Goal: Task Accomplishment & Management: Use online tool/utility

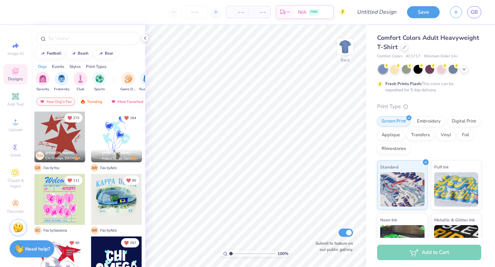
click at [48, 101] on div "Your Org's Fav" at bounding box center [55, 102] width 38 height 8
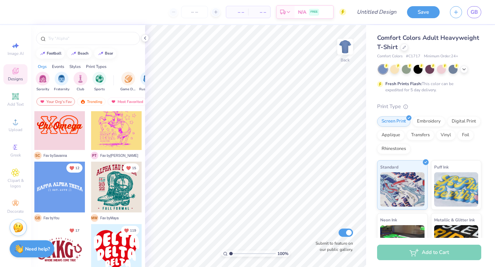
scroll to position [2295, 0]
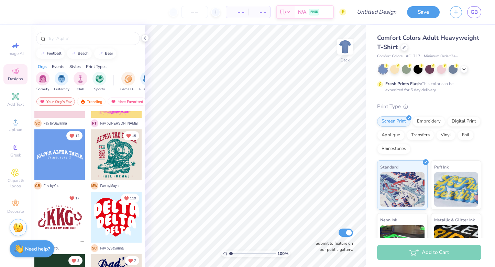
click at [59, 158] on div at bounding box center [59, 155] width 51 height 51
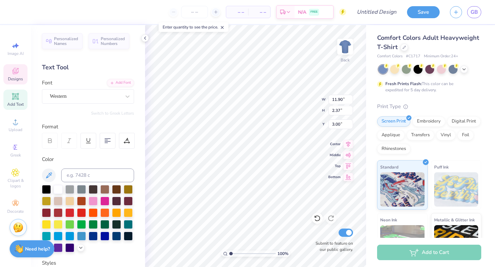
scroll to position [0, 0]
type textarea "TEXAS ZETA"
type textarea "T"
type textarea "ZETA TAU ALPHA"
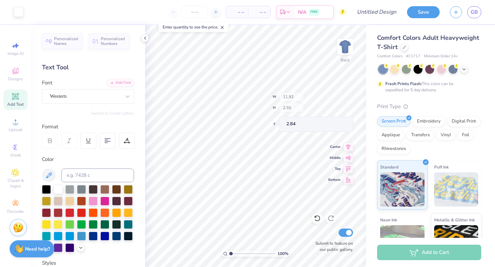
type input "2.55"
type input "2.84"
type input "6.29"
type textarea "K"
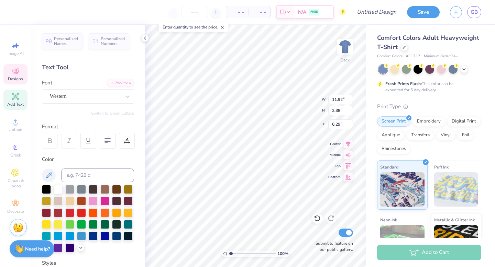
type textarea "ZETA TAU ALPHA"
type input "3.00"
type input "11.49"
type input "2.72"
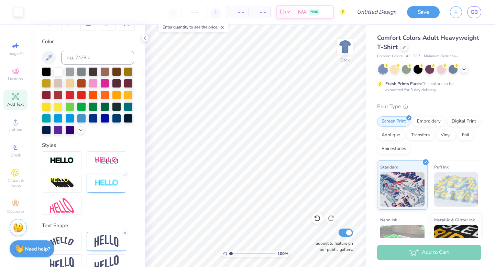
scroll to position [132, 0]
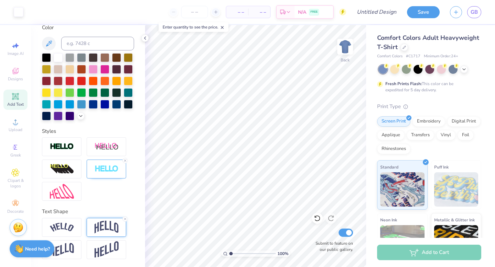
click at [110, 225] on img at bounding box center [106, 227] width 24 height 13
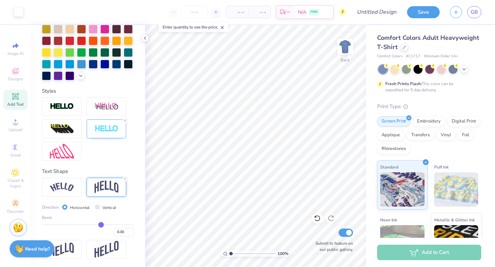
type input "0.29"
type input "0.27"
type input "0.26"
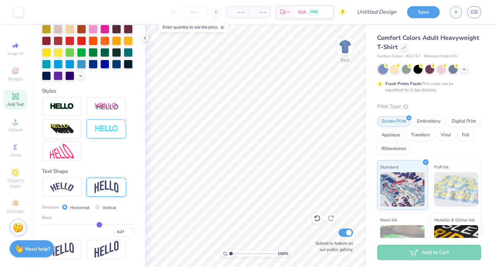
type input "0.26"
type input "0.25"
type input "0.24"
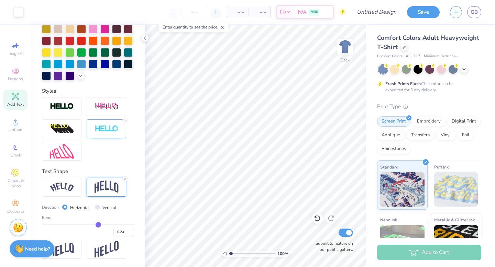
type input "0.23"
type input "0.22"
type input "0.2"
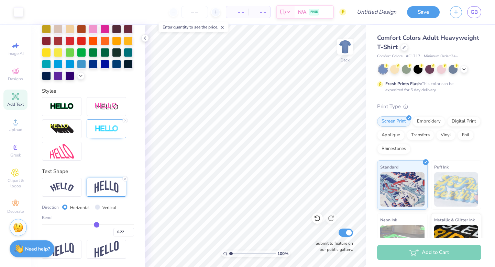
type input "0.20"
type input "0.19"
type input "0.18"
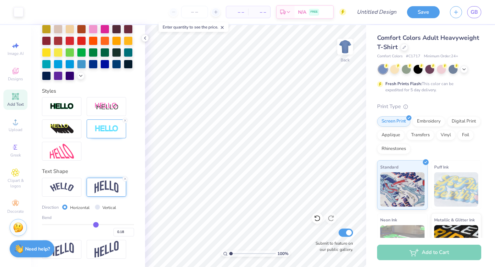
type input "0.17"
type input "0.16"
type input "0.15"
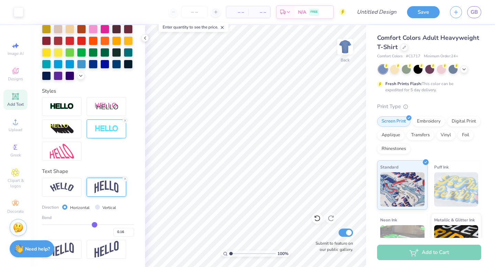
type input "0.15"
type input "0.16"
drag, startPoint x: 101, startPoint y: 225, endPoint x: 95, endPoint y: 225, distance: 5.8
type input "0.16"
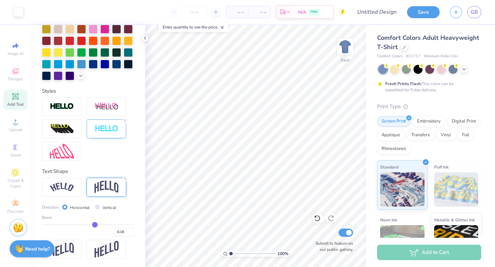
click at [95, 225] on input "range" at bounding box center [88, 224] width 92 height 1
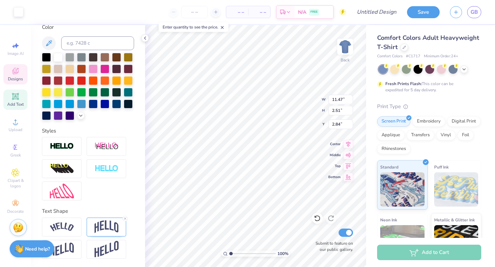
scroll to position [132, 0]
click at [109, 223] on img at bounding box center [106, 227] width 24 height 13
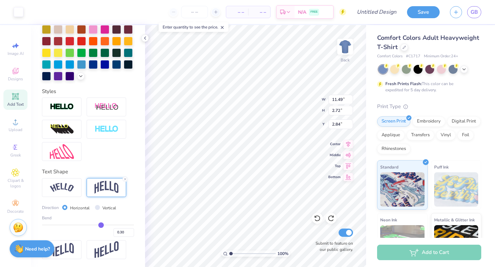
scroll to position [172, 0]
type input "0.28"
type input "0.27"
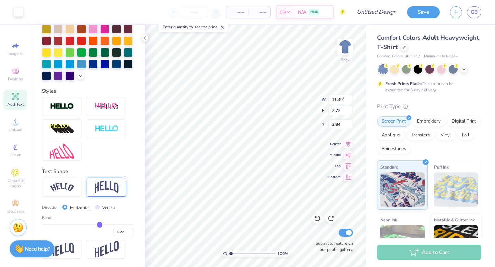
type input "0.25"
type input "0.24"
type input "0.23"
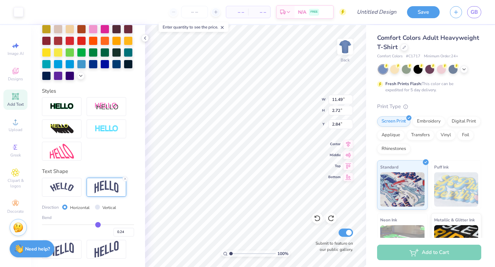
type input "0.23"
type input "0.22"
type input "0.21"
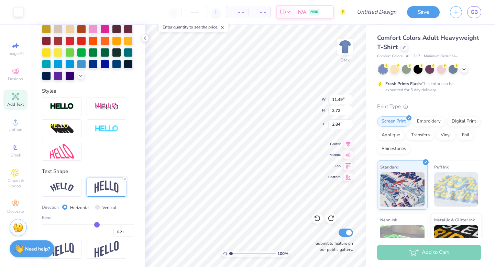
type input "0.21"
click at [97, 225] on input "range" at bounding box center [88, 224] width 92 height 1
type input "2.52"
type input "3.03"
type input "0.22"
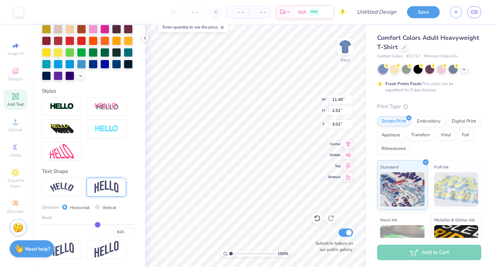
type input "0.22"
type input "0.21"
type input "0.2"
type input "0.20"
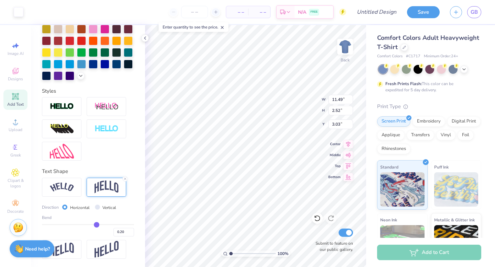
type input "0.19"
type input "0.18"
type input "0.17"
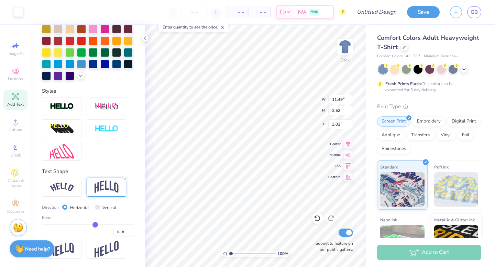
type input "0.17"
type input "0.15"
type input "0.14"
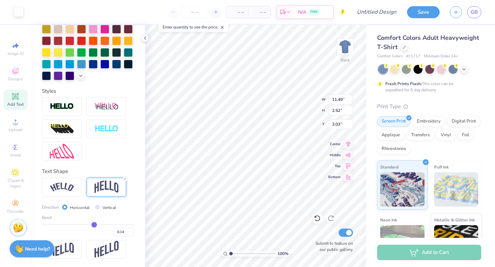
type input "0.11"
type input "0.1"
type input "0.10"
type input "0.09"
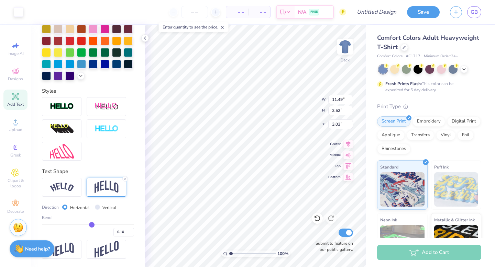
type input "0.09"
type input "0.1"
type input "0.10"
drag, startPoint x: 98, startPoint y: 223, endPoint x: 92, endPoint y: 223, distance: 5.5
click at [92, 224] on input "range" at bounding box center [88, 224] width 92 height 1
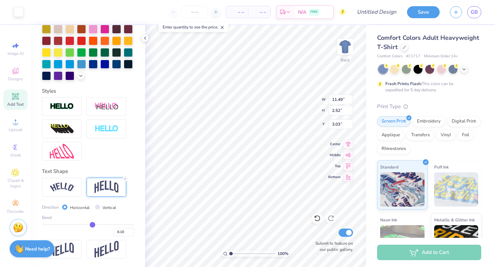
type input "0.11"
type input "0.12"
type input "0.14"
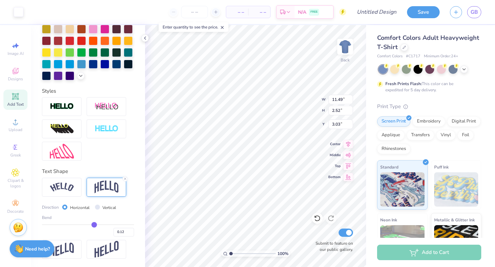
type input "0.14"
type input "0.16"
type input "0.18"
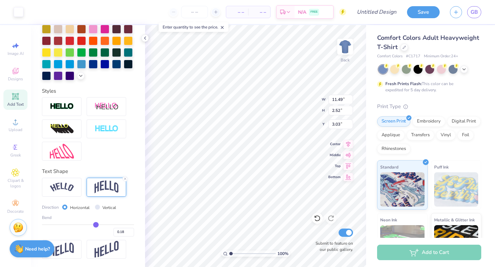
type input "0.19"
type input "0.2"
type input "0.20"
type input "0.21"
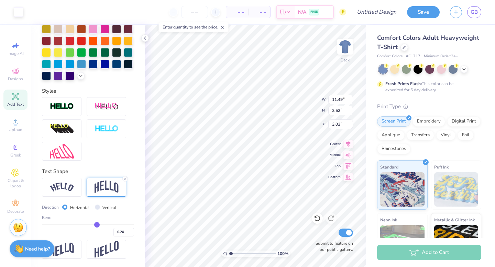
type input "0.21"
type input "0.22"
type input "0.23"
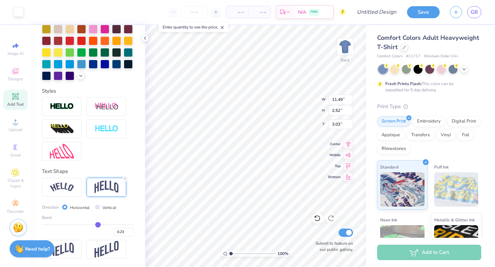
type input "0.25"
type input "0.26"
type input "0.27"
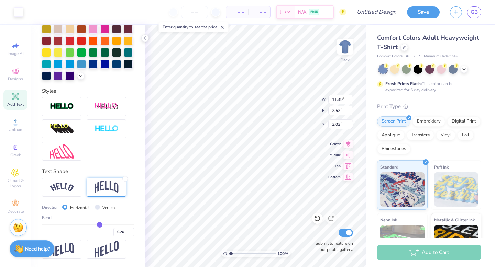
type input "0.27"
type input "0.28"
type input "0.29"
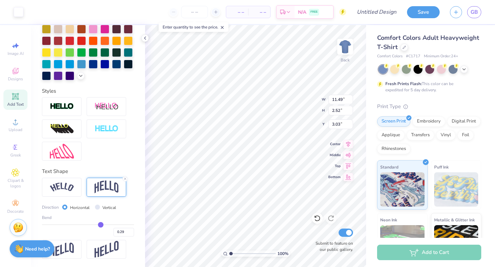
drag, startPoint x: 92, startPoint y: 224, endPoint x: 100, endPoint y: 223, distance: 8.3
type input "0.29"
click at [100, 224] on input "range" at bounding box center [88, 224] width 92 height 1
type input "2.70"
type input "2.27"
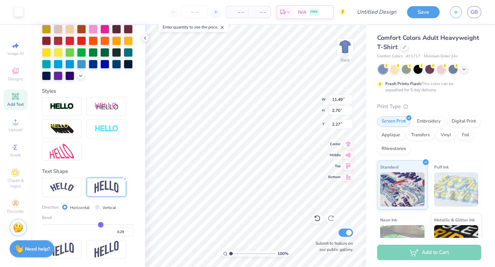
type input "0.27"
type input "0.26"
type input "0.25"
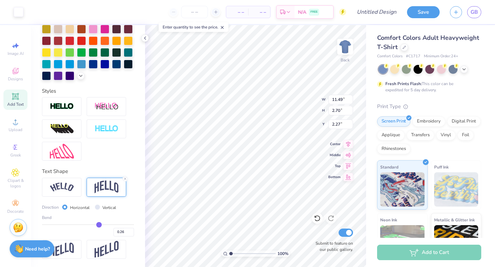
type input "0.25"
type input "0.24"
type input "0.23"
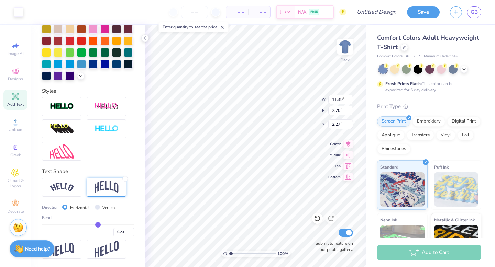
type input "0.22"
type input "0.21"
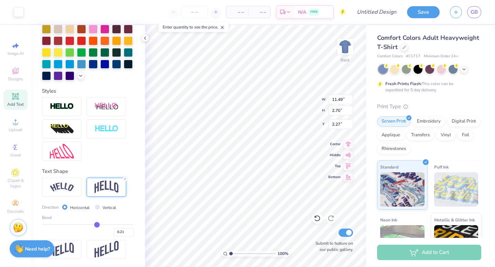
click at [97, 225] on input "range" at bounding box center [88, 224] width 92 height 1
type input "2.69"
type input "2.45"
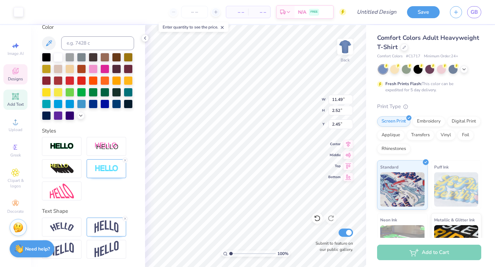
scroll to position [132, 0]
click at [110, 227] on img at bounding box center [106, 227] width 24 height 13
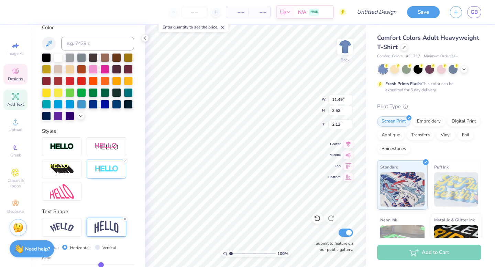
type input "2.13"
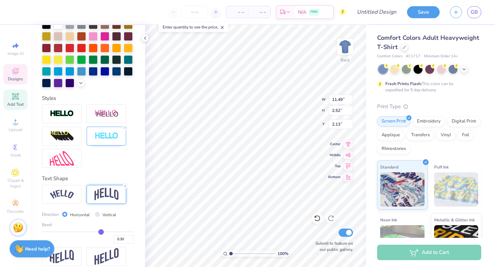
scroll to position [172, 0]
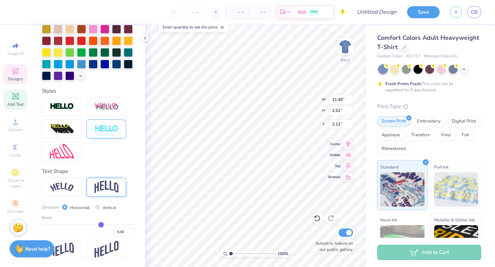
type input "0.31"
type input "0.3"
type input "0.30"
type input "0.29"
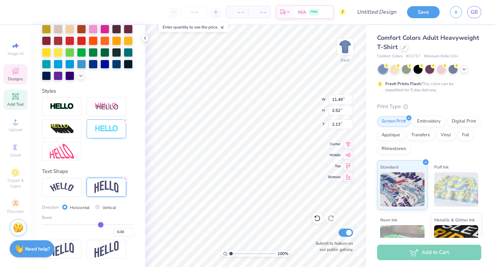
type input "0.29"
type input "0.28"
type input "0.27"
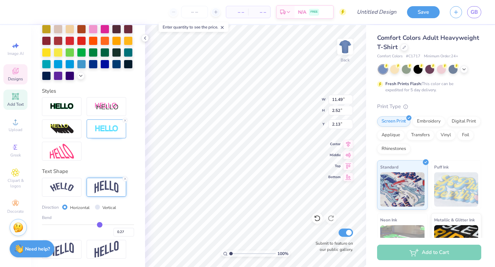
drag, startPoint x: 101, startPoint y: 225, endPoint x: 96, endPoint y: 225, distance: 5.8
type input "0.18"
click at [96, 225] on input "range" at bounding box center [88, 224] width 92 height 1
type input "0.18"
type input "2.38"
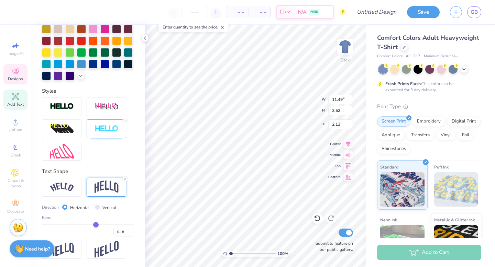
type input "2.20"
type input "0.17"
click at [95, 225] on input "range" at bounding box center [88, 224] width 92 height 1
type input "0.17"
type input "1.97"
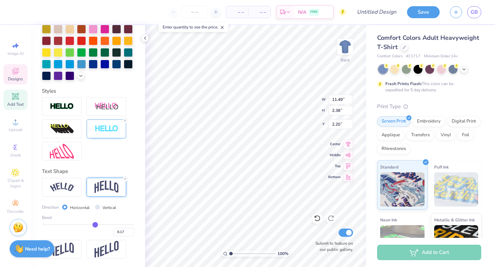
type input "2.40"
click at [126, 233] on input "0.17" at bounding box center [123, 232] width 21 height 9
type input "0.21"
type input "1.93"
type input "2.42"
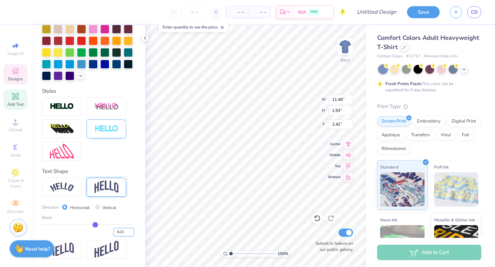
type input "0.21"
type input "2.11"
type input "3.00"
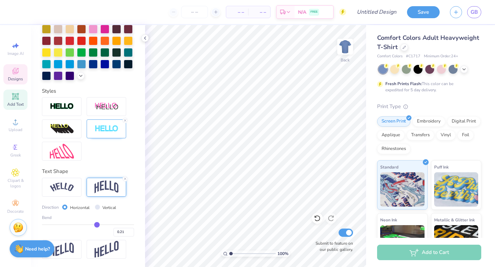
click at [12, 71] on icon at bounding box center [15, 71] width 8 height 8
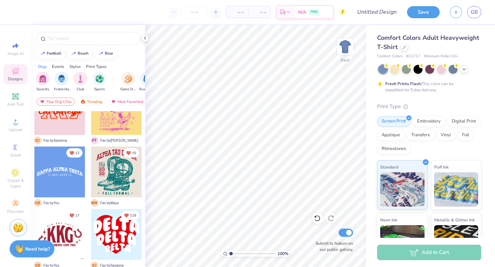
scroll to position [2306, 0]
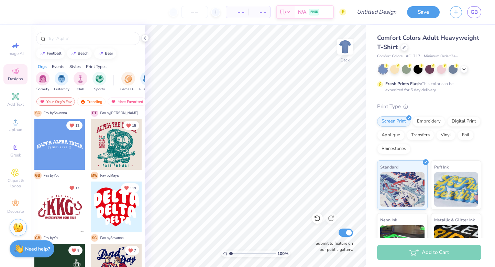
click at [67, 146] on div at bounding box center [59, 144] width 51 height 51
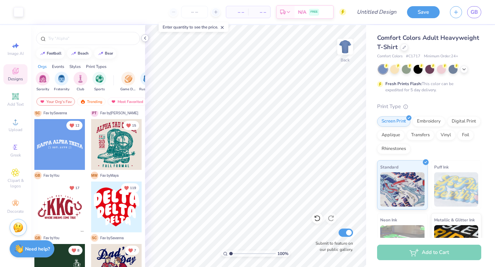
click at [145, 39] on polyline at bounding box center [144, 38] width 1 height 3
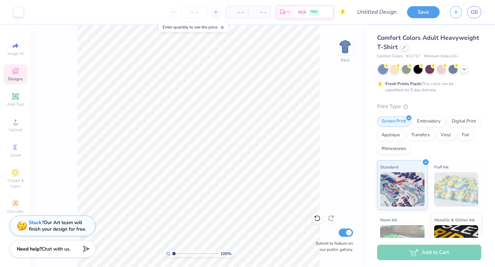
click at [348, 142] on div "100 % Back Submit to feature on our public gallery." at bounding box center [198, 146] width 335 height 242
click at [46, 226] on div "Stuck? Our Art team will finish your design for free." at bounding box center [57, 224] width 57 height 13
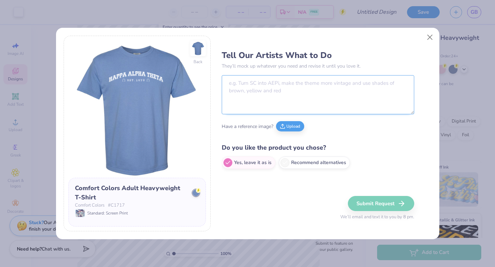
click at [277, 87] on textarea at bounding box center [318, 94] width 192 height 39
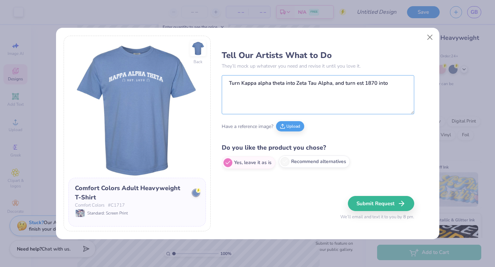
type textarea "Turn Kappa alpha theta into Zeta Tau Alpha, and turn est 1870 into"
click at [288, 159] on label "Recommend alternatives" at bounding box center [314, 162] width 71 height 12
click at [226, 161] on input "Recommend alternatives" at bounding box center [224, 163] width 4 height 4
radio input "true"
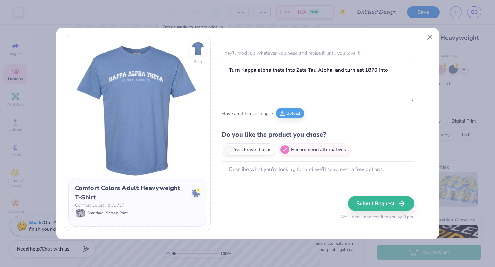
scroll to position [0, 0]
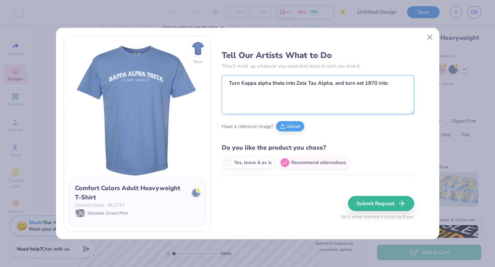
click at [394, 88] on textarea "Turn Kappa alpha theta into Zeta Tau Alpha, and turn est 1870 into" at bounding box center [318, 94] width 192 height 39
drag, startPoint x: 387, startPoint y: 82, endPoint x: 392, endPoint y: 102, distance: 20.2
click at [392, 102] on textarea "Turn Kappa alpha theta into Zeta Tau Alpha, and turn est 1870 into Red River Ri…" at bounding box center [318, 94] width 192 height 39
type textarea "Turn Kappa alpha theta into Zeta Tau Alpha, and turn est 1870 into TXOU 2025"
click at [284, 181] on div "Tell Our Artists What to Do They’ll mock up whatever you need and revise it unt…" at bounding box center [327, 134] width 210 height 196
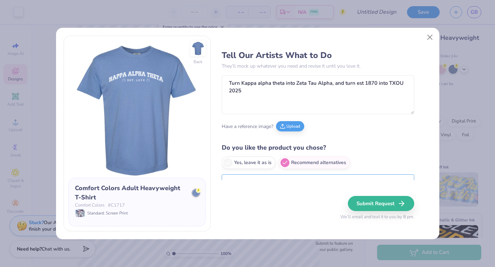
click at [282, 176] on textarea at bounding box center [318, 187] width 192 height 24
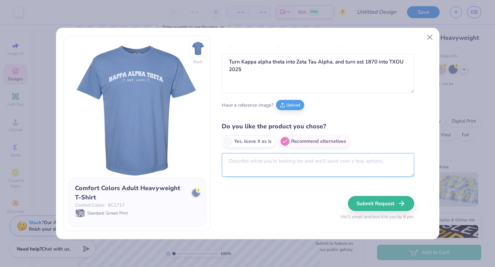
type textarea "C"
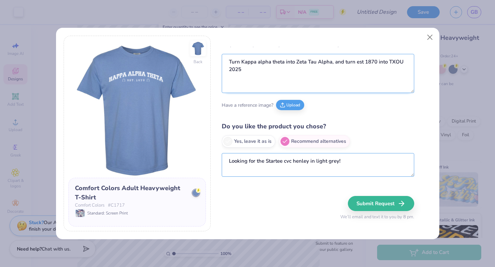
type textarea "Looking for the Startee cvc henley in light grey!"
click at [282, 68] on textarea "Turn Kappa alpha theta into Zeta Tau Alpha, and turn est 1870 into TXOU 2025" at bounding box center [318, 73] width 192 height 39
click at [248, 69] on textarea "Turn Kappa alpha theta into Zeta Tau Alpha, and turn est 1870 into TXOU 2025. F…" at bounding box center [318, 73] width 192 height 39
type textarea "Turn Kappa alpha theta into Zeta Tau Alpha, and turn est 1870 into TXOU 2025. A…"
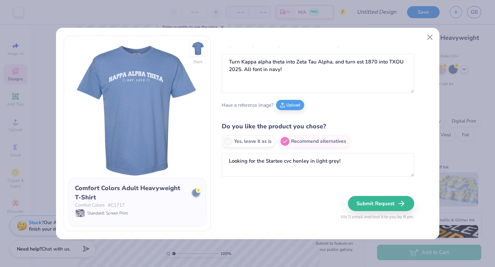
click at [391, 114] on div "Tell Our Artists What to Do They’ll mock up whatever you need and revise it unt…" at bounding box center [318, 114] width 192 height 134
click at [367, 206] on button "Submit Request" at bounding box center [382, 203] width 66 height 15
radio input "true"
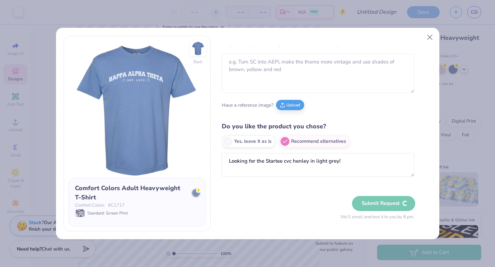
scroll to position [0, 0]
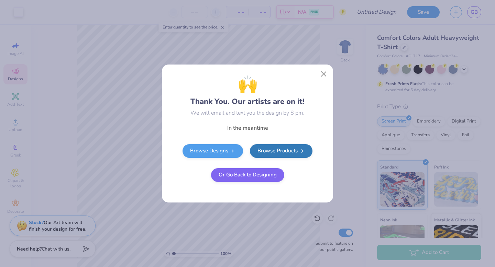
click at [258, 176] on button "Or Go Back to Designing" at bounding box center [247, 175] width 73 height 14
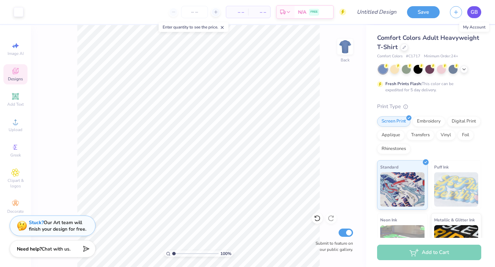
click at [475, 13] on span "GB" at bounding box center [473, 12] width 7 height 8
click at [474, 12] on span "GB" at bounding box center [473, 12] width 7 height 8
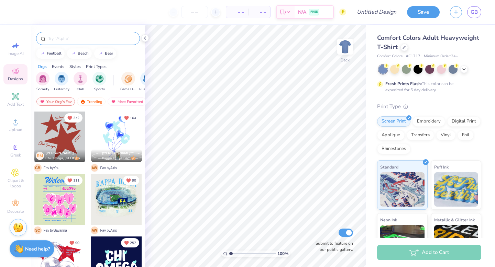
click at [74, 43] on div at bounding box center [88, 38] width 104 height 13
click at [75, 33] on div at bounding box center [88, 38] width 104 height 13
click at [75, 37] on input "text" at bounding box center [91, 38] width 88 height 7
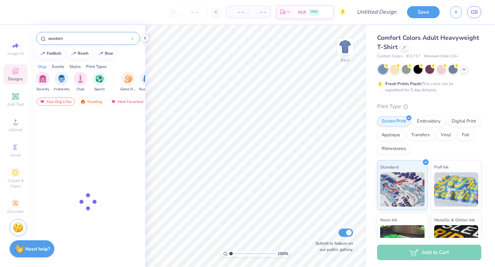
type input "western"
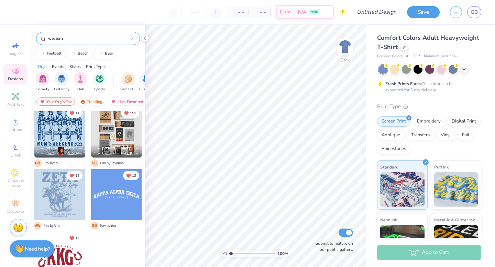
scroll to position [6, 0]
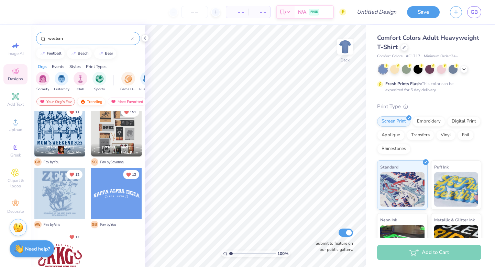
click at [83, 101] on img at bounding box center [82, 101] width 5 height 5
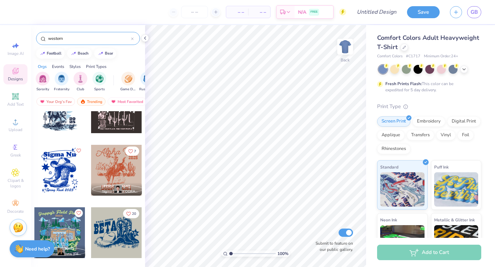
scroll to position [100, 0]
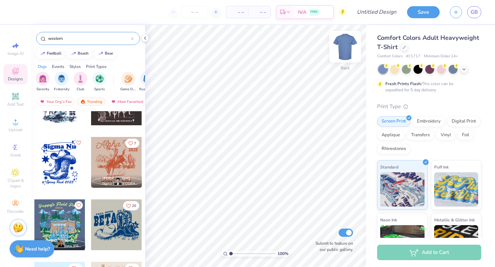
click at [341, 51] on img at bounding box center [344, 46] width 27 height 27
click at [117, 162] on div at bounding box center [116, 162] width 51 height 51
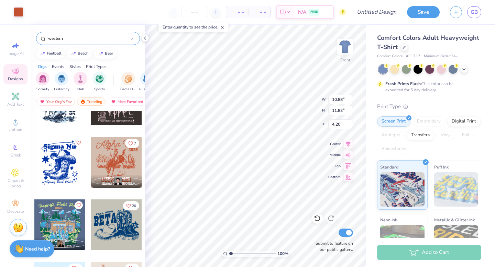
type input "4.20"
click at [463, 69] on icon at bounding box center [463, 68] width 5 height 5
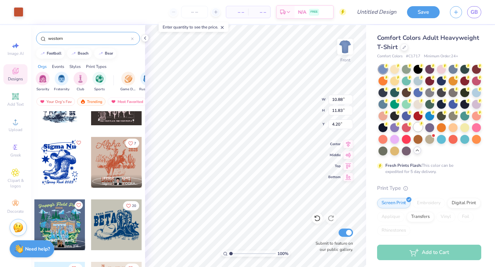
click at [417, 127] on div at bounding box center [417, 127] width 9 height 9
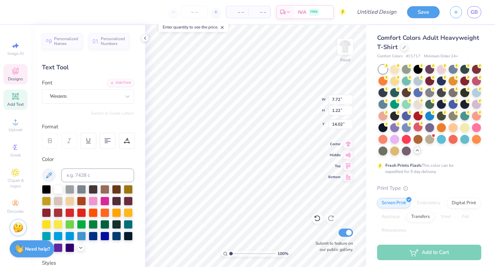
type input "7.72"
type input "1.22"
type input "14.02"
type input "10.61"
type input "2.50"
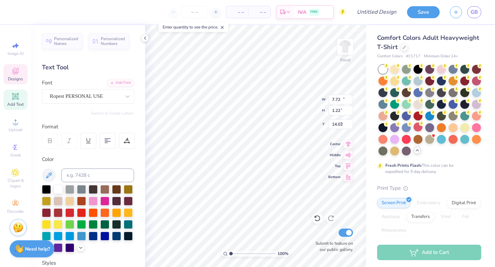
type input "4.32"
type textarea "Red River Rivalry"
type textarea "S"
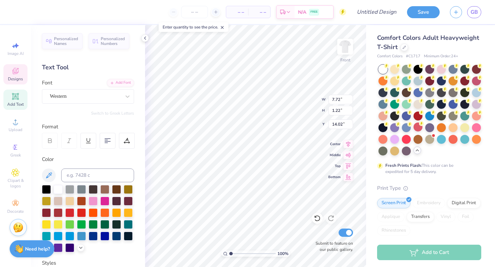
scroll to position [0, 1]
type textarea "Zeta Tau Alpha"
type input "4.61"
type input "0.44"
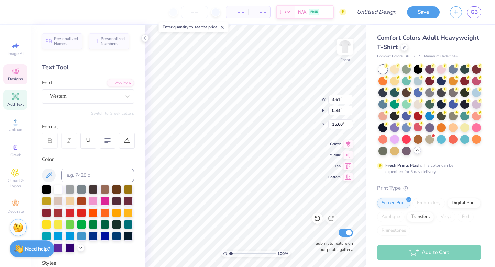
type input "15.60"
type textarea "D"
type textarea "2025"
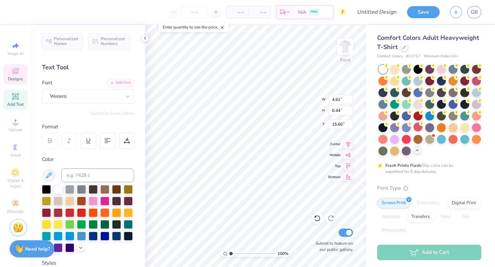
type input "1.17"
type input "8.27"
type input "1.25"
type input "14.16"
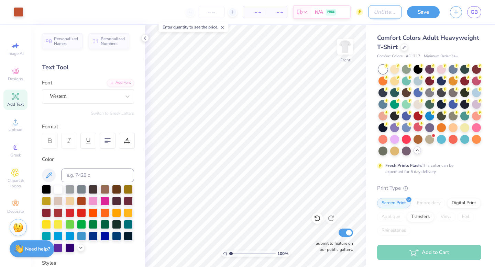
click at [379, 10] on input "Design Title" at bounding box center [385, 12] width 34 height 14
type input "txou t shirt!"
click at [346, 51] on img at bounding box center [344, 46] width 27 height 27
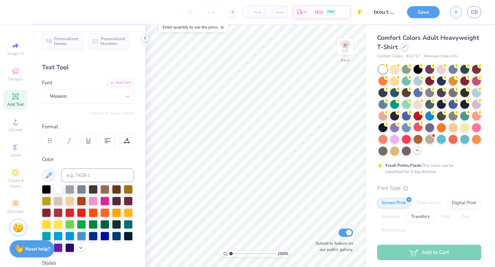
click at [405, 47] on div at bounding box center [404, 47] width 8 height 8
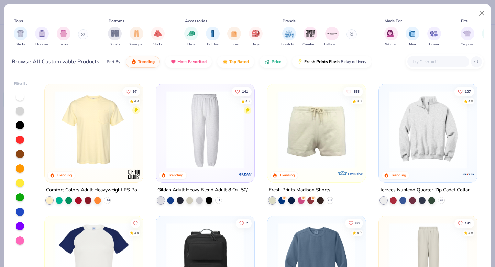
scroll to position [789, 0]
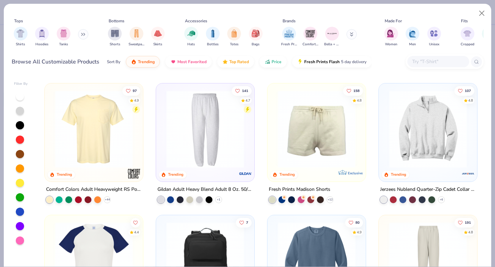
click at [95, 138] on img at bounding box center [94, 129] width 85 height 78
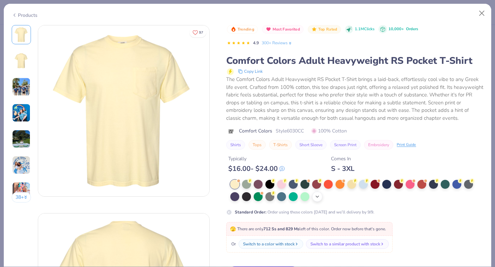
click at [317, 196] on icon at bounding box center [316, 196] width 5 height 5
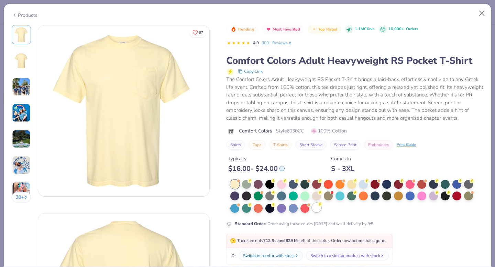
click at [315, 208] on div at bounding box center [316, 207] width 9 height 9
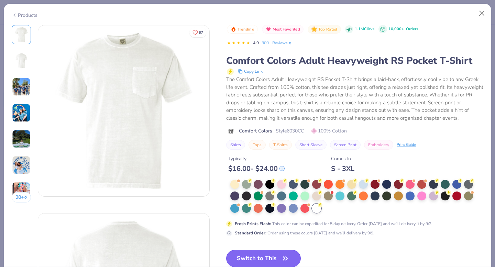
scroll to position [40, 0]
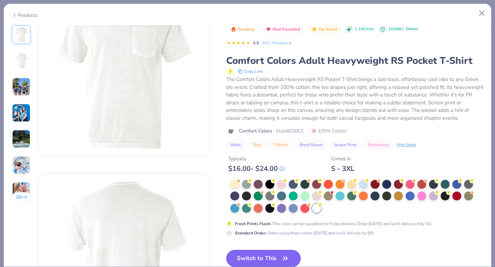
click at [264, 260] on button "Switch to This" at bounding box center [263, 258] width 75 height 17
click at [261, 259] on button "Switch to This" at bounding box center [263, 258] width 75 height 17
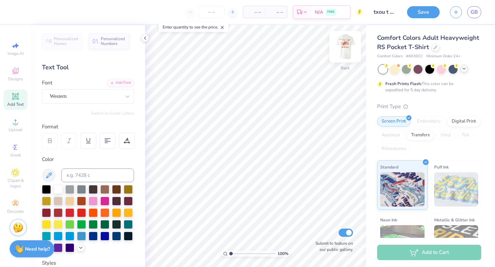
click at [343, 47] on img at bounding box center [344, 46] width 27 height 27
click at [348, 49] on img at bounding box center [344, 46] width 27 height 27
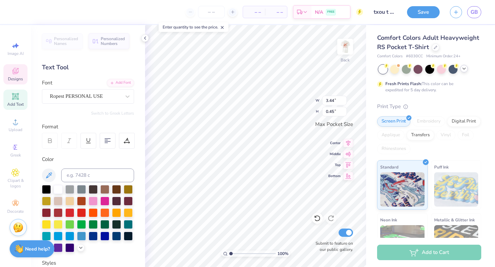
type input "3.46"
type input "0.46"
drag, startPoint x: 231, startPoint y: 253, endPoint x: 235, endPoint y: 253, distance: 4.1
type input "1.9"
click at [235, 253] on input "range" at bounding box center [252, 254] width 46 height 6
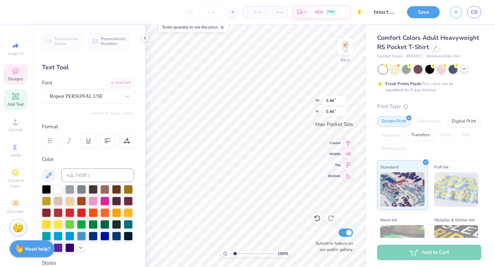
scroll to position [0, 0]
type textarea "Red River Rivalry"
click at [346, 50] on img at bounding box center [344, 46] width 27 height 27
drag, startPoint x: 348, startPoint y: 43, endPoint x: 367, endPoint y: 47, distance: 19.3
click at [348, 43] on img at bounding box center [345, 47] width 14 height 14
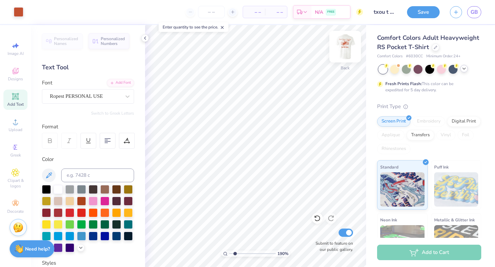
click at [344, 48] on img at bounding box center [344, 46] width 27 height 27
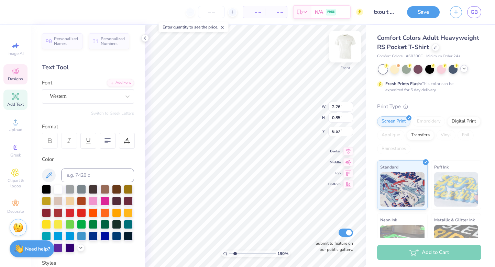
click at [347, 47] on img at bounding box center [344, 46] width 27 height 27
type input "3.46"
type input "0.46"
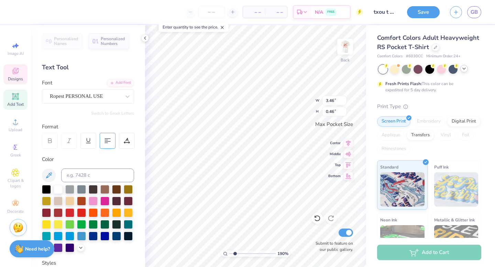
type textarea "Red River Rivalry"
click at [105, 141] on icon at bounding box center [107, 141] width 6 height 6
type input "1.96"
type input "0.92"
type input "2.56"
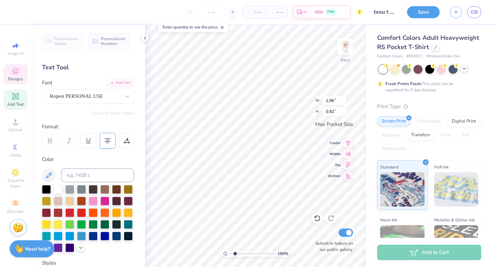
type input "1.20"
type input "2.83"
type input "1.32"
type input "2.19"
type input "0.82"
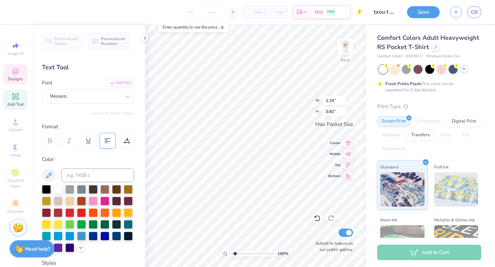
type input "1.70"
type input "0.64"
type input "2.83"
type input "1.32"
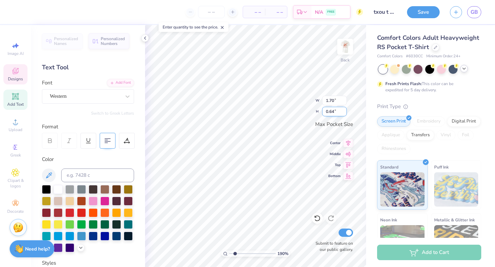
type input "1.13"
type input "0.42"
type input "2.83"
type input "1.32"
click at [305, 104] on div "190 % Back W 2.83 2.83 " H 1.32 1.32 " Max Pocket Size Center Middle Top Bottom…" at bounding box center [255, 146] width 221 height 242
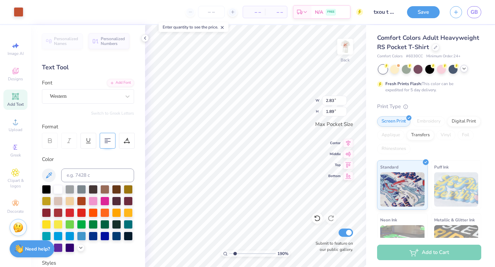
type input "2.83"
type input "1.89"
type input "3.13"
type input "1.46"
type input "1"
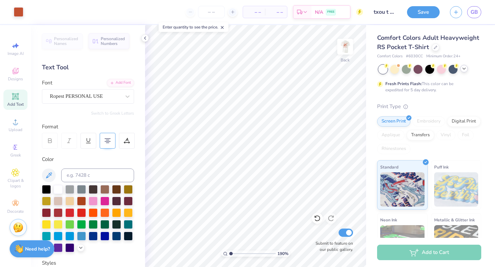
click at [229, 254] on input "range" at bounding box center [252, 254] width 46 height 6
click at [348, 42] on img at bounding box center [344, 46] width 27 height 27
click at [419, 11] on button "Save" at bounding box center [423, 11] width 33 height 12
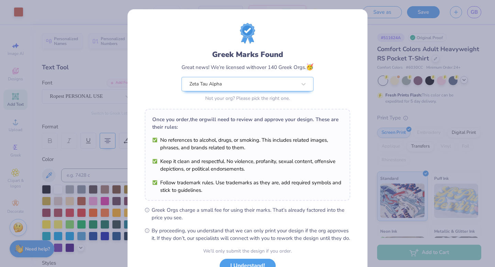
scroll to position [54, 0]
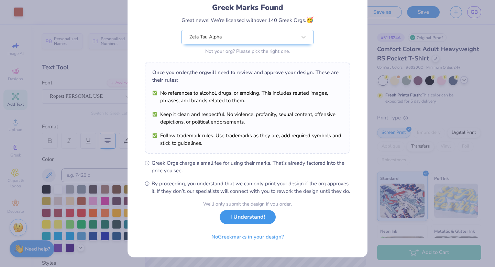
click at [250, 219] on button "I Understand!" at bounding box center [248, 217] width 56 height 14
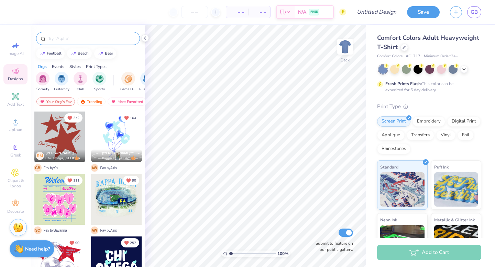
click at [82, 37] on input "text" at bounding box center [91, 38] width 88 height 7
type input "kappa"
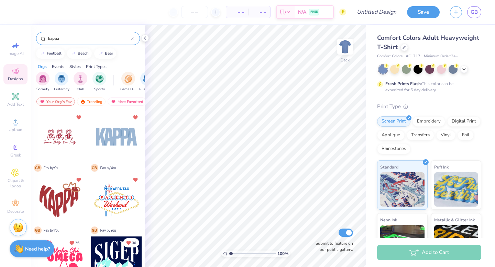
click at [62, 199] on div at bounding box center [59, 199] width 51 height 51
click at [462, 70] on icon at bounding box center [463, 68] width 5 height 5
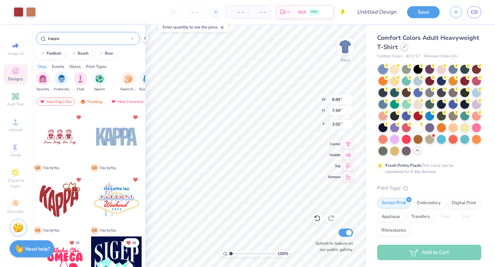
click at [403, 48] on icon at bounding box center [403, 46] width 3 height 3
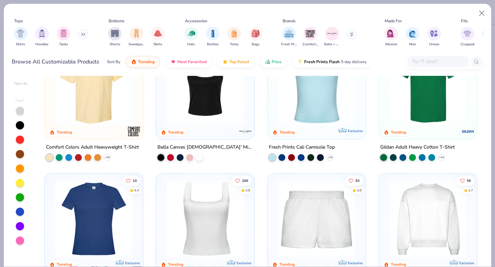
scroll to position [250, 0]
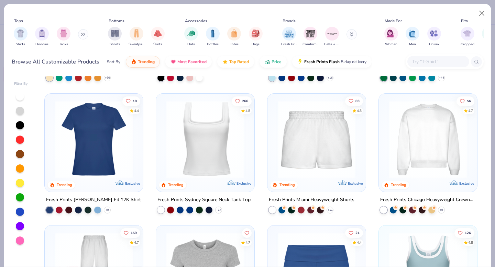
click at [160, 209] on div at bounding box center [160, 209] width 7 height 7
click at [220, 147] on img at bounding box center [205, 139] width 85 height 78
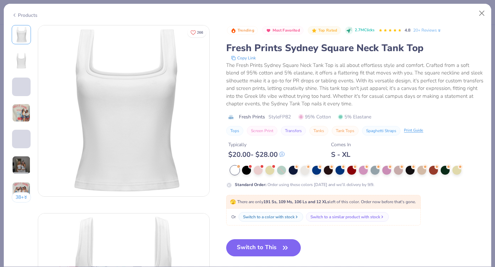
click at [249, 209] on div "Or Switch to a color with stock Switch to a similar product with stock" at bounding box center [323, 217] width 194 height 17
click at [263, 244] on button "Switch to This" at bounding box center [263, 247] width 75 height 17
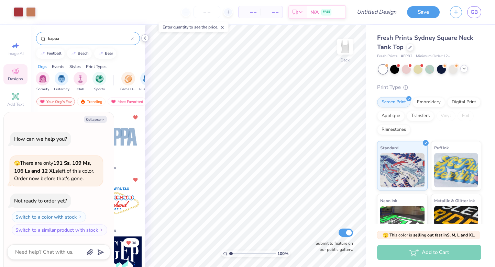
click at [143, 39] on icon at bounding box center [144, 37] width 5 height 5
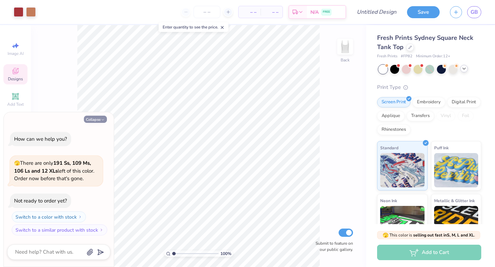
click at [95, 119] on button "Collapse" at bounding box center [95, 119] width 23 height 7
type textarea "x"
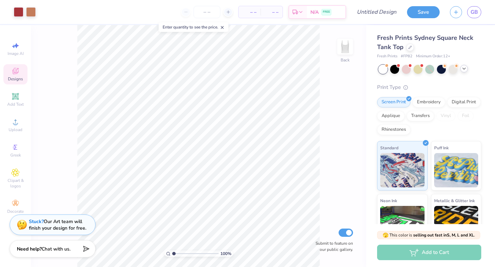
click at [52, 227] on div "Stuck? Our Art team will finish your design for free." at bounding box center [57, 224] width 57 height 13
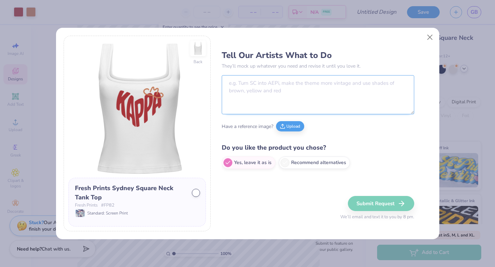
click at [307, 85] on textarea at bounding box center [318, 94] width 192 height 39
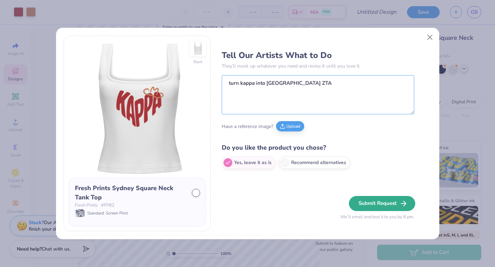
type textarea "turn kappa into TX ZTA"
click at [369, 203] on button "Submit Request" at bounding box center [382, 203] width 66 height 15
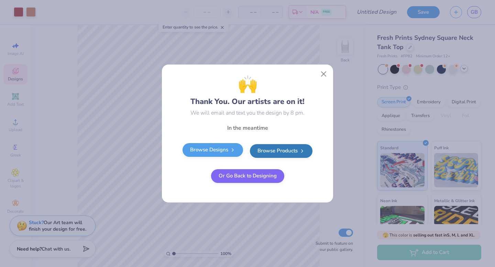
click at [228, 149] on link "Browse Designs" at bounding box center [212, 150] width 60 height 14
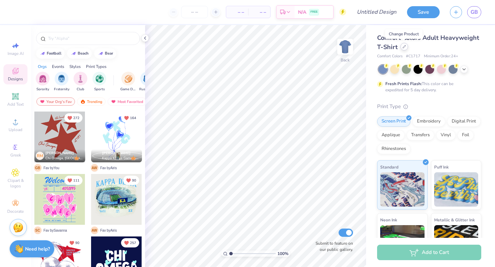
click at [402, 47] on icon at bounding box center [403, 46] width 3 height 3
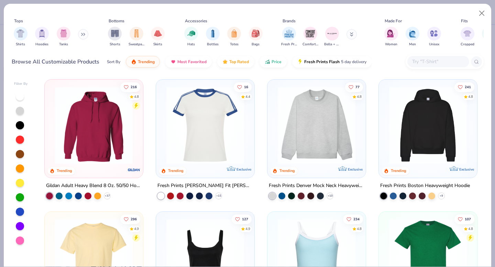
click at [438, 64] on input "text" at bounding box center [437, 62] width 53 height 8
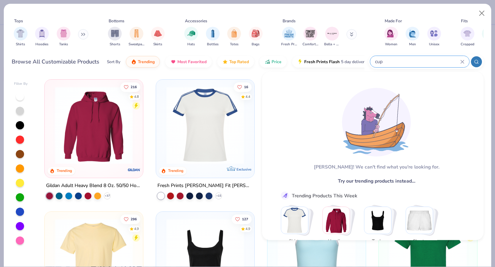
type input "cup"
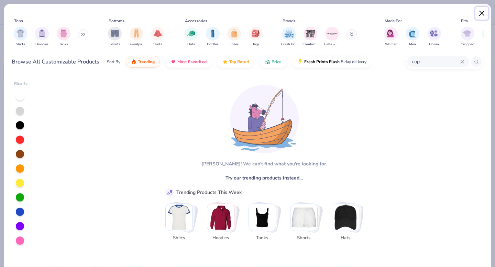
click at [482, 14] on button "Close" at bounding box center [481, 13] width 13 height 13
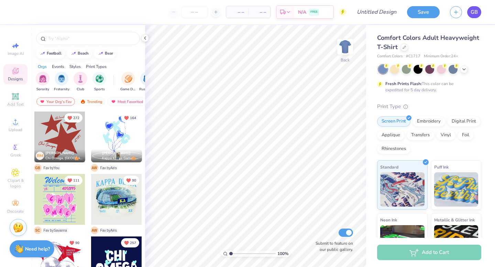
click at [474, 12] on span "GB" at bounding box center [473, 12] width 7 height 8
click at [10, 125] on div "Upload" at bounding box center [15, 125] width 24 height 20
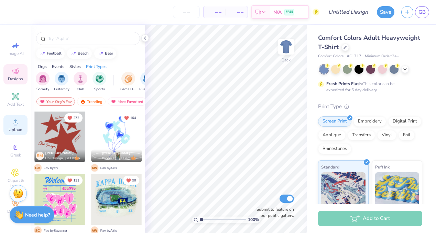
click at [15, 125] on circle at bounding box center [15, 124] width 4 height 4
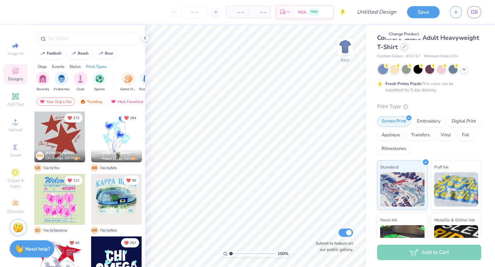
click at [404, 48] on div at bounding box center [404, 47] width 8 height 8
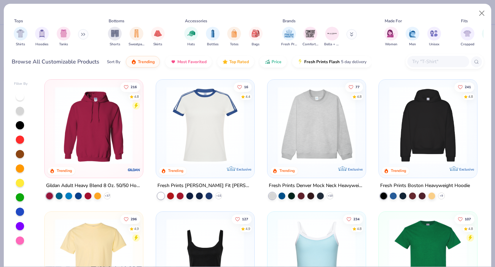
click at [424, 58] on input "text" at bounding box center [437, 62] width 53 height 8
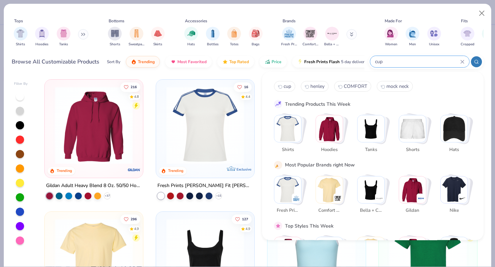
type input "cup"
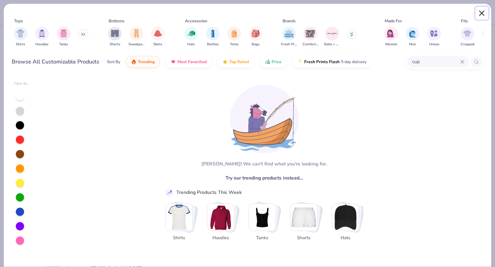
click at [482, 12] on button "Close" at bounding box center [481, 13] width 13 height 13
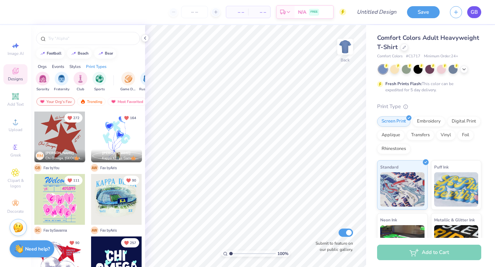
click at [470, 11] on span "GB" at bounding box center [473, 12] width 7 height 8
click at [404, 45] on icon at bounding box center [403, 46] width 3 height 3
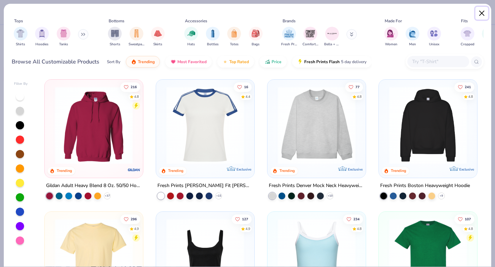
click at [481, 12] on button "Close" at bounding box center [481, 13] width 13 height 13
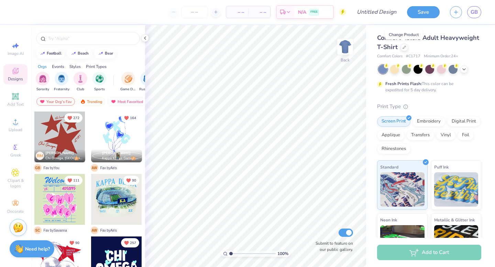
click at [118, 13] on div "– – Per Item – – Total Est. Delivery N/A FREE" at bounding box center [182, 12] width 327 height 24
click at [402, 48] on div at bounding box center [404, 47] width 8 height 8
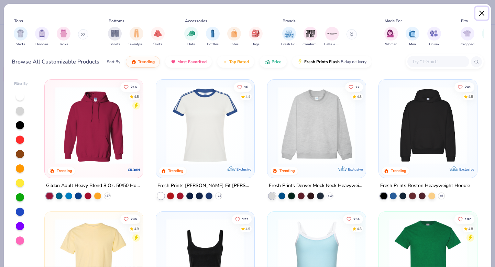
click at [481, 14] on button "Close" at bounding box center [481, 13] width 13 height 13
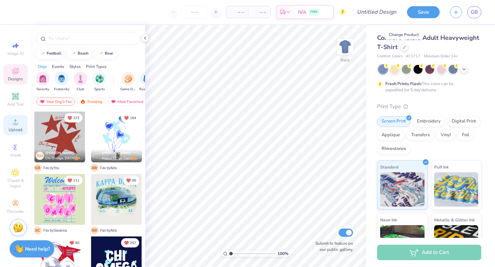
click at [17, 128] on span "Upload" at bounding box center [16, 129] width 14 height 5
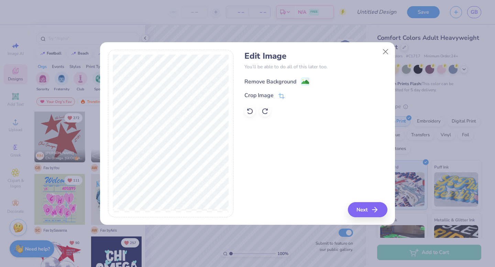
click at [291, 82] on div "Remove Background" at bounding box center [270, 82] width 52 height 8
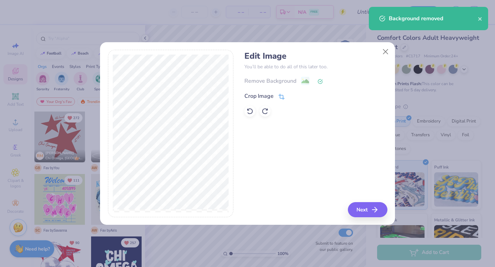
click at [272, 93] on div "Crop Image" at bounding box center [258, 96] width 29 height 8
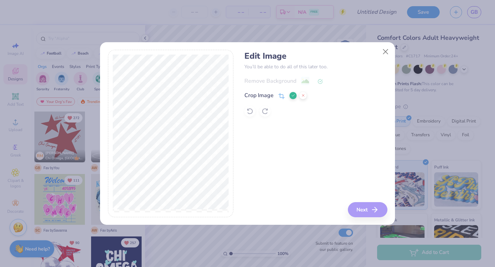
click at [361, 212] on div "Edit Image You’ll be able to do all of this later too. Remove Background Crop I…" at bounding box center [315, 134] width 143 height 168
click at [294, 94] on icon at bounding box center [293, 95] width 4 height 4
click at [365, 210] on button "Next" at bounding box center [369, 209] width 40 height 15
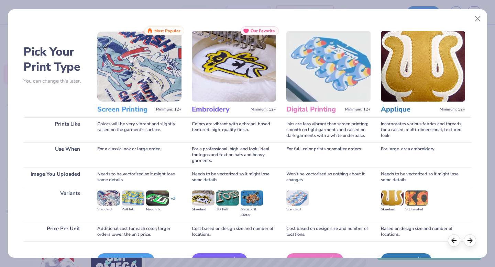
click at [149, 92] on img at bounding box center [139, 66] width 84 height 71
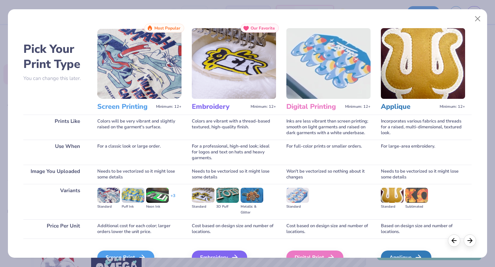
scroll to position [41, 0]
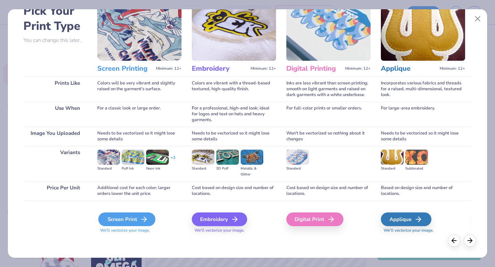
click at [119, 222] on div "Screen Print" at bounding box center [126, 220] width 57 height 14
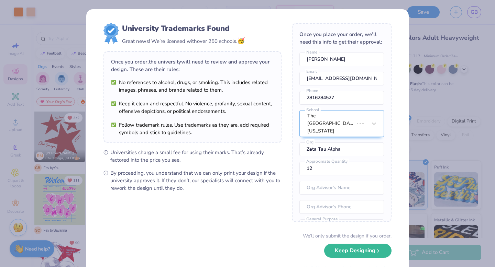
click at [308, 143] on body "Art colors – – Per Item – – Total Est. Delivery N/A FREE Design Title Save GB I…" at bounding box center [247, 133] width 495 height 267
type input "4.17"
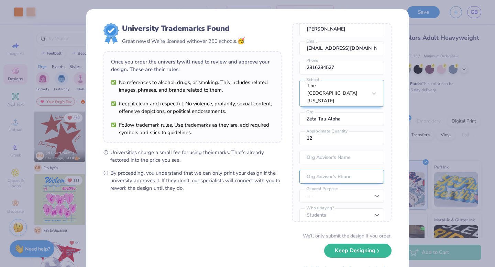
scroll to position [32, 0]
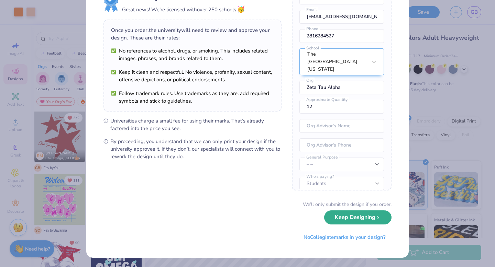
click at [353, 221] on button "Keep Designing" at bounding box center [357, 218] width 67 height 14
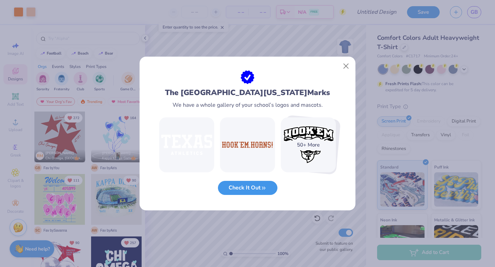
click at [246, 193] on button "Check It Out" at bounding box center [247, 188] width 59 height 14
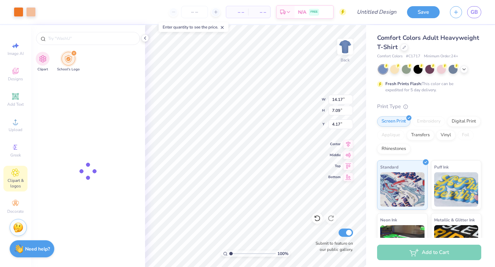
type input "The [GEOGRAPHIC_DATA][US_STATE]"
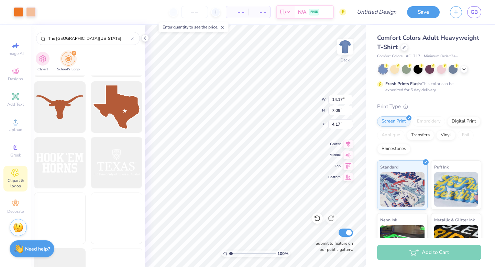
scroll to position [274, 0]
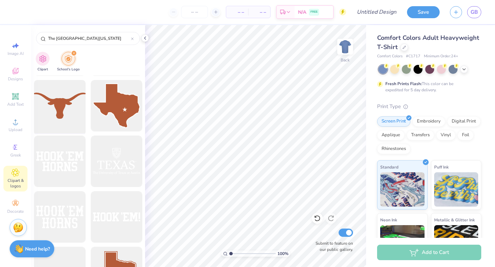
click at [55, 104] on div at bounding box center [59, 106] width 57 height 57
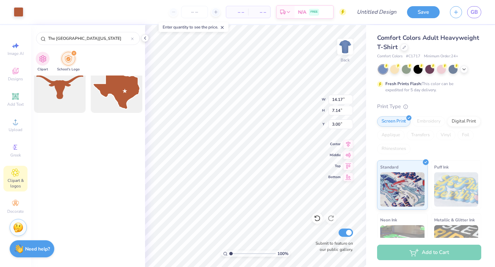
scroll to position [0, 0]
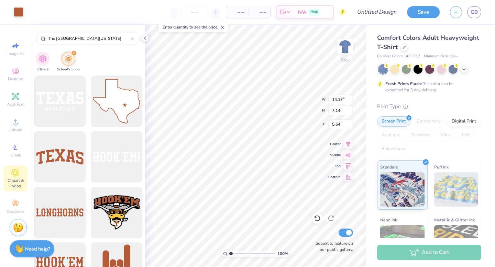
type input "4.78"
click at [17, 173] on icon at bounding box center [16, 173] width 8 height 8
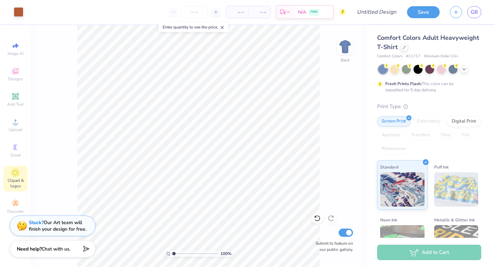
click at [18, 180] on span "Clipart & logos" at bounding box center [15, 183] width 24 height 11
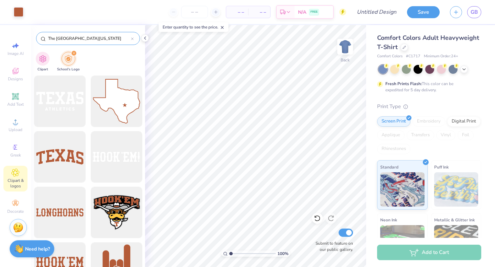
click at [133, 40] on icon at bounding box center [132, 38] width 3 height 3
type input "crown"
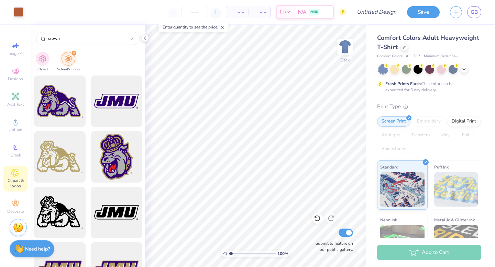
click at [74, 54] on icon "filter for School's Logo" at bounding box center [73, 53] width 3 height 3
click at [73, 54] on icon "filter for School's Logo" at bounding box center [73, 53] width 3 height 3
click at [39, 56] on img "filter for Clipart" at bounding box center [43, 58] width 8 height 8
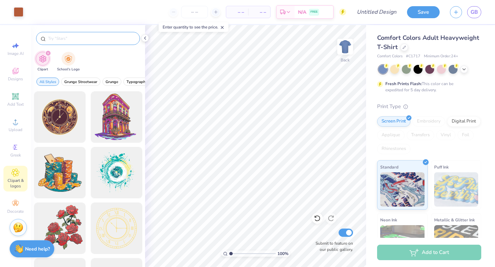
click at [80, 39] on input "text" at bounding box center [91, 38] width 88 height 7
type input "crown"
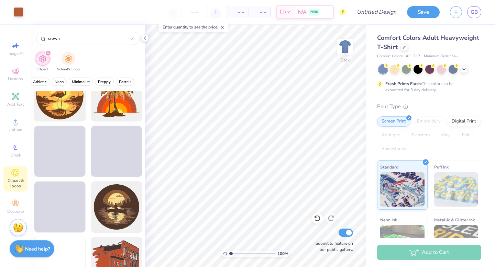
scroll to position [1922, 0]
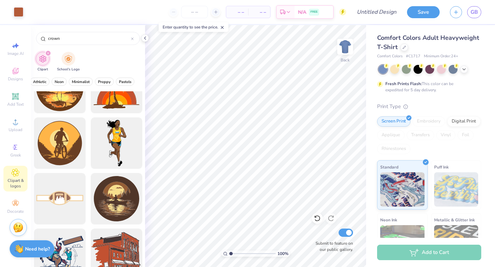
click at [48, 53] on icon "filter for Clipart" at bounding box center [48, 53] width 2 height 2
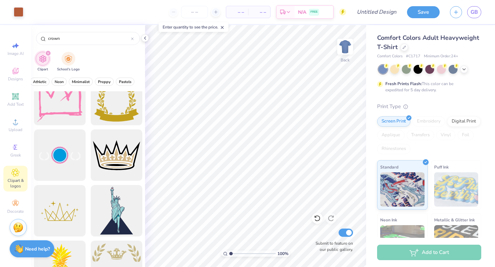
scroll to position [0, 0]
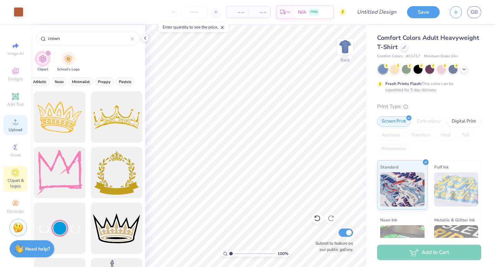
click at [18, 128] on span "Upload" at bounding box center [16, 129] width 14 height 5
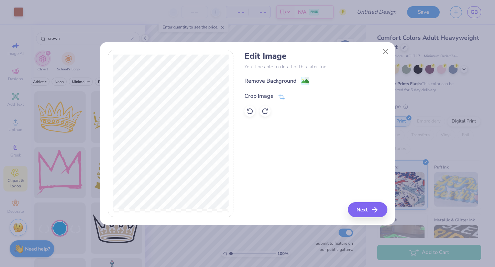
click at [281, 96] on icon at bounding box center [281, 97] width 6 height 6
click at [292, 94] on icon at bounding box center [293, 95] width 4 height 4
click at [299, 82] on div "Remove Background" at bounding box center [276, 81] width 65 height 9
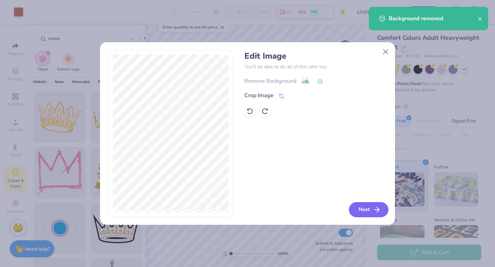
click at [366, 212] on button "Next" at bounding box center [369, 209] width 40 height 15
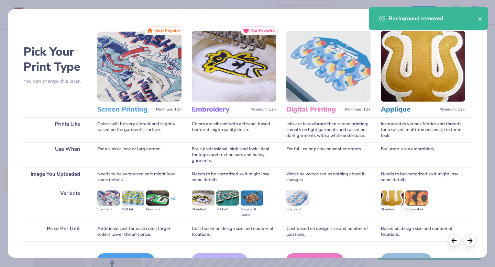
scroll to position [41, 0]
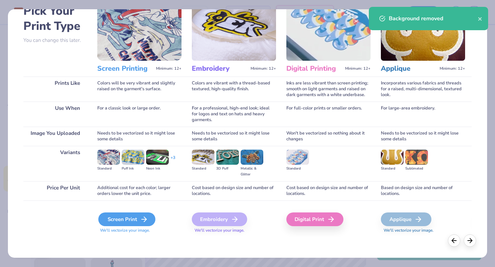
click at [115, 220] on div "Screen Print" at bounding box center [126, 220] width 57 height 14
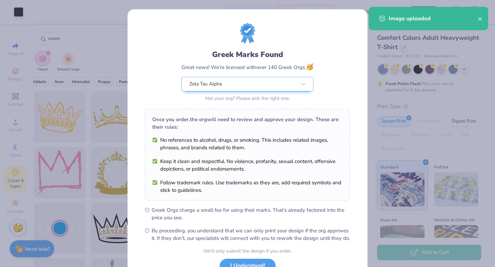
click at [279, 147] on body "Art colors – – Per Item – – Total Est. Delivery N/A FREE Design Title Save GB I…" at bounding box center [247, 133] width 495 height 267
type input "8.54"
type input "4.52"
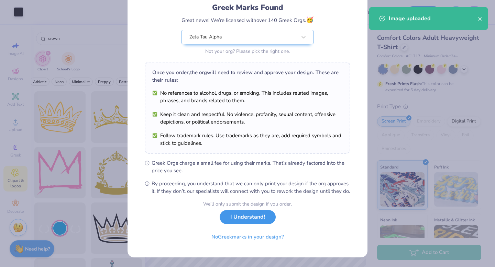
click at [249, 222] on button "I Understand!" at bounding box center [248, 217] width 56 height 14
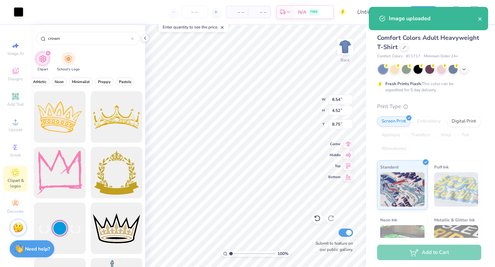
scroll to position [0, 0]
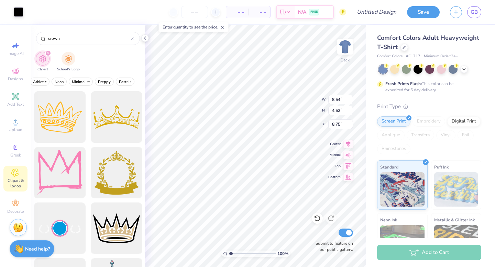
type input "4.58"
type input "2.43"
type input "3.00"
click at [22, 10] on div at bounding box center [19, 12] width 10 height 10
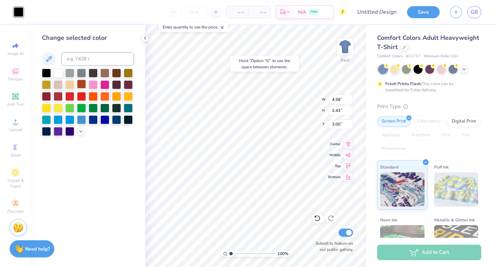
click at [82, 85] on div at bounding box center [81, 84] width 9 height 9
click at [80, 133] on icon at bounding box center [80, 130] width 5 height 5
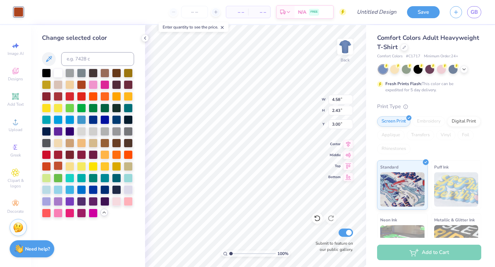
click at [59, 166] on div at bounding box center [58, 165] width 9 height 9
click at [57, 166] on div at bounding box center [58, 165] width 9 height 9
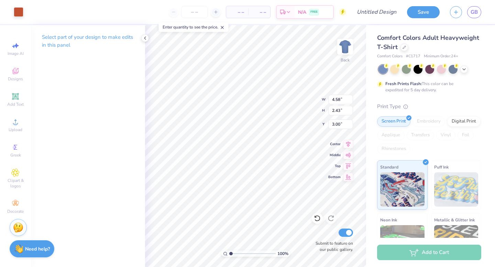
type input "4.58"
type input "2.43"
type input "3.00"
click at [16, 11] on div at bounding box center [19, 12] width 10 height 10
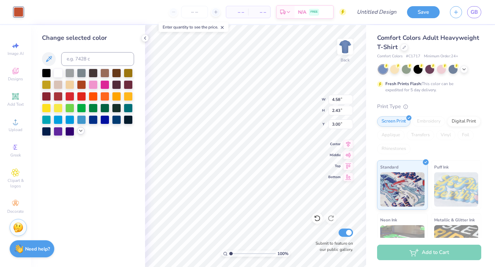
click at [79, 130] on polyline at bounding box center [80, 130] width 3 height 1
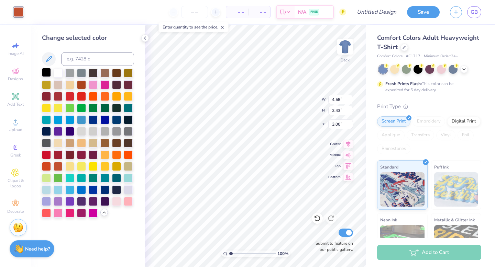
click at [46, 75] on div at bounding box center [46, 72] width 9 height 9
click at [83, 83] on div at bounding box center [81, 84] width 9 height 9
type input "14.17"
type input "7.14"
type input "4.78"
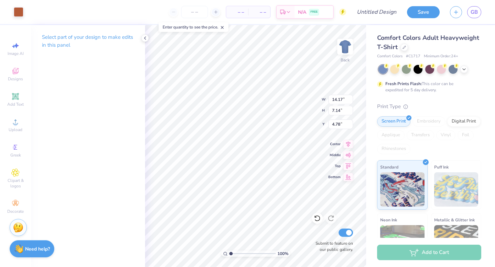
type input "4.58"
type input "2.43"
type input "3.00"
type input "3.57"
click at [15, 123] on circle at bounding box center [15, 124] width 4 height 4
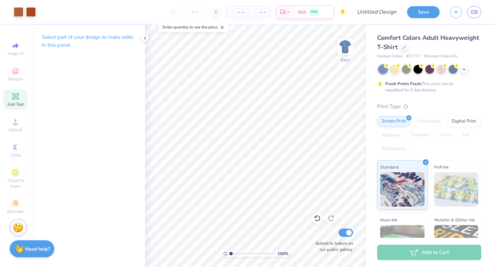
click at [18, 99] on icon at bounding box center [15, 96] width 8 height 8
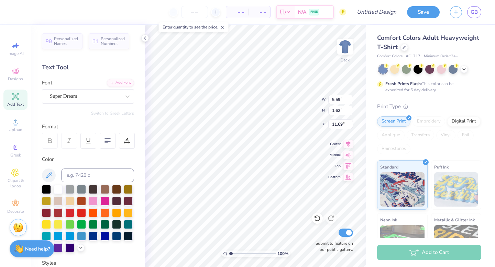
scroll to position [0, 0]
type textarea "[US_STATE] ZETA"
type input "12.50"
click at [93, 94] on div "Super Dream" at bounding box center [85, 96] width 72 height 11
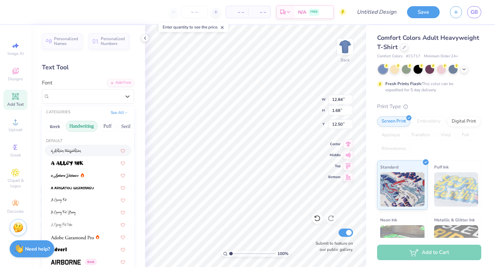
click at [79, 124] on button "Handwriting" at bounding box center [82, 126] width 32 height 11
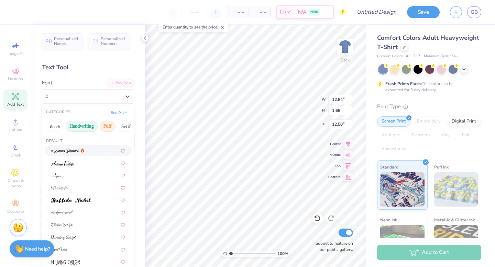
click at [105, 125] on button "Puff" at bounding box center [108, 126] width 16 height 11
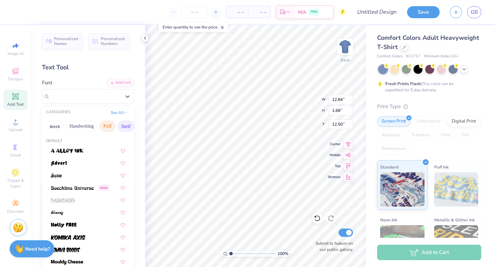
click at [120, 126] on button "Serif" at bounding box center [125, 126] width 17 height 11
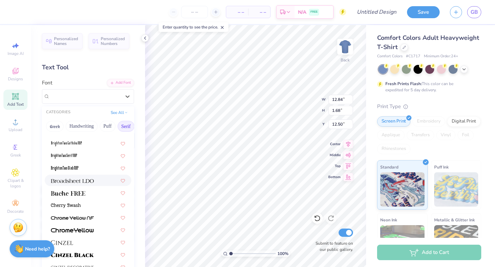
scroll to position [32, 0]
click at [85, 190] on span at bounding box center [68, 193] width 34 height 7
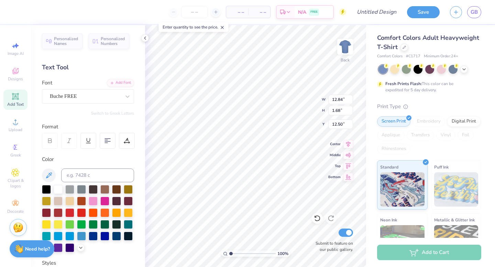
type input "13.77"
type input "1.58"
type input "12.55"
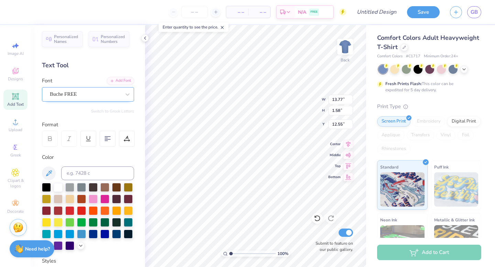
click at [114, 98] on div "Buche FREE" at bounding box center [85, 94] width 72 height 11
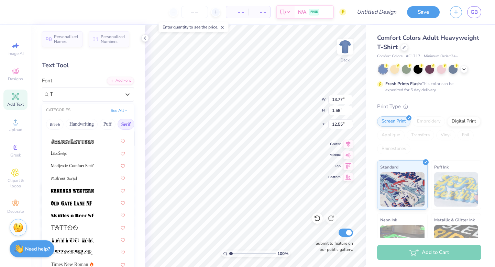
scroll to position [0, 0]
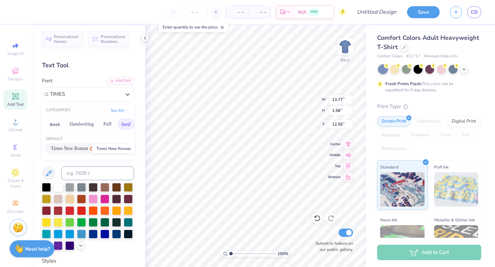
click at [80, 150] on span "Times New Roman" at bounding box center [69, 148] width 37 height 7
type input "TIMES"
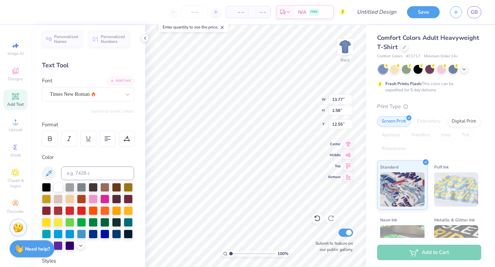
type input "13.69"
type input "1.67"
type input "12.37"
type input "9.67"
type input "1.18"
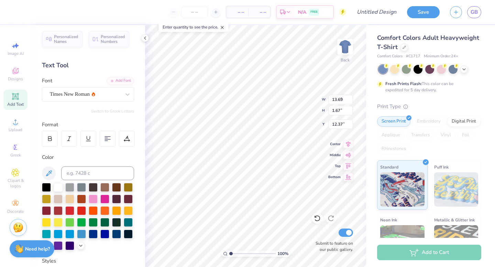
type input "12.31"
type input "14.17"
type input "7.14"
type input "4.78"
type input "12.24"
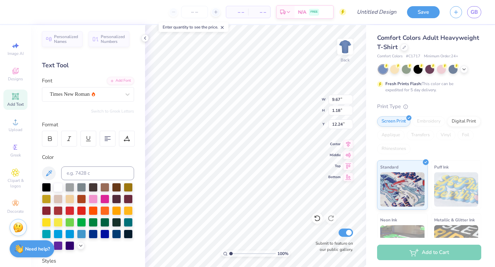
scroll to position [0, 1]
type input "13.71"
type textarea "T"
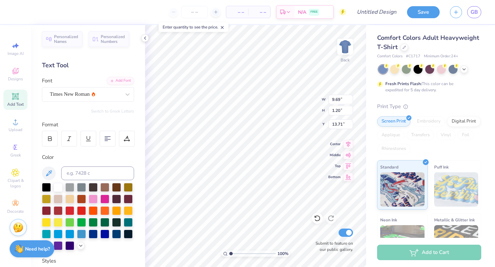
type textarea "PARENTS WEEKEND 2025"
type input "14.17"
type input "2.51"
type input "12.24"
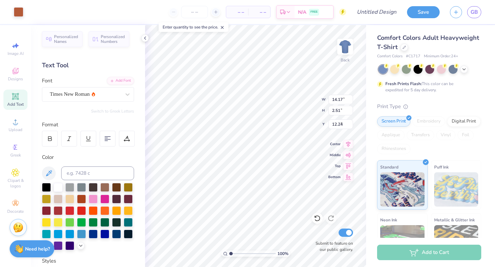
type input "7.14"
type input "4.78"
type input "9.67"
type input "1.18"
type input "12.25"
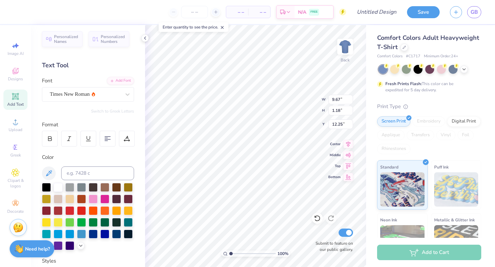
type input "14.17"
type input "0.89"
type input "13.86"
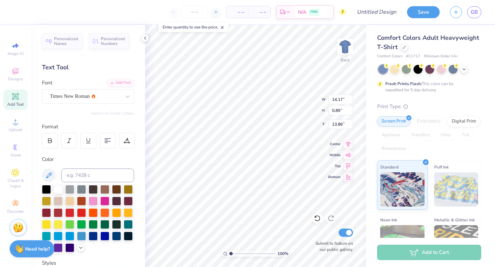
scroll to position [132, 0]
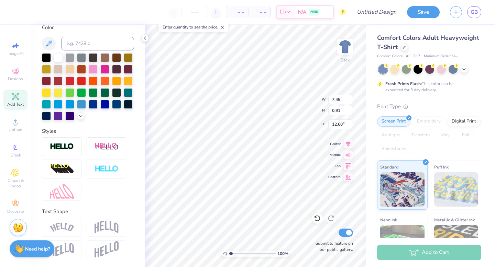
type input "7.45"
type input "0.91"
type input "12.60"
type input "7.45"
type input "0.91"
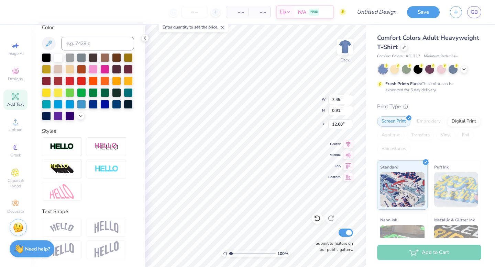
type input "12.50"
type input "14.17"
type input "0.89"
type input "13.87"
type input "14.17"
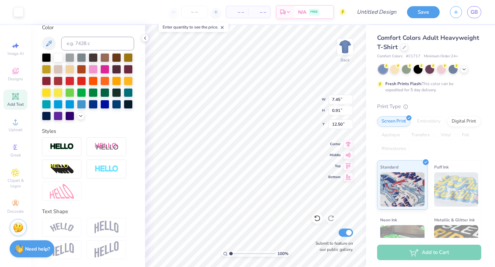
type input "2.26"
type input "11.71"
type input "1.86"
type input "12.26"
click at [145, 38] on polyline at bounding box center [144, 38] width 1 height 3
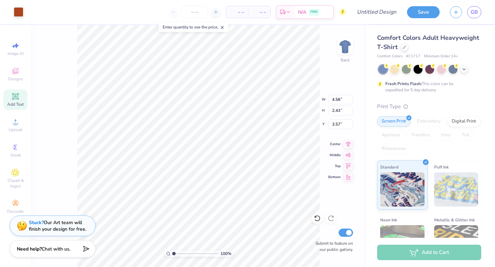
type input "4.58"
type input "2.43"
type input "3.57"
type input "3.99"
type input "2.11"
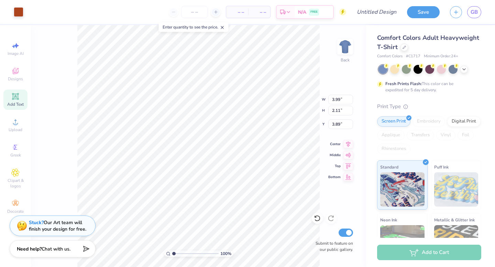
type input "3.96"
type input "14.17"
type input "7.14"
type input "4.78"
type input "13.50"
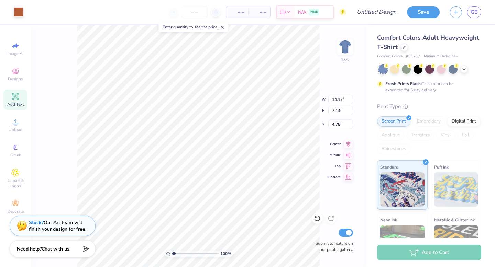
type input "6.80"
type input "5.01"
click at [52, 226] on div "Stuck? Our Art team will finish your design for free." at bounding box center [57, 224] width 57 height 13
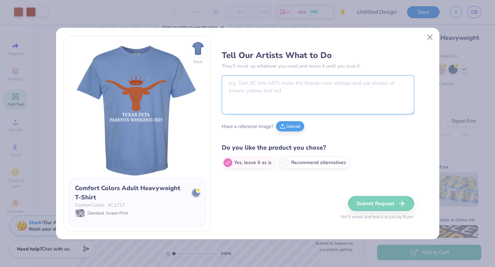
click at [247, 85] on textarea at bounding box center [318, 94] width 192 height 39
type textarea "C"
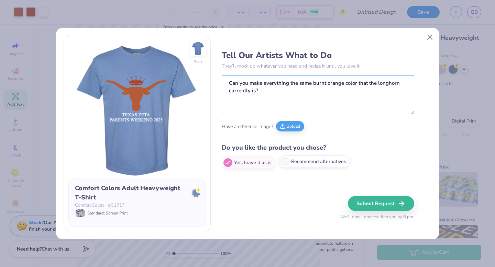
type textarea "Can you make everything the same burnt orange color that the longhorn currently…"
click at [303, 164] on label "Recommend alternatives" at bounding box center [314, 162] width 71 height 12
click at [226, 164] on input "Recommend alternatives" at bounding box center [224, 163] width 4 height 4
radio input "true"
click at [283, 92] on textarea "Can you make everything the same burnt orange color that the longhorn currently…" at bounding box center [318, 94] width 192 height 39
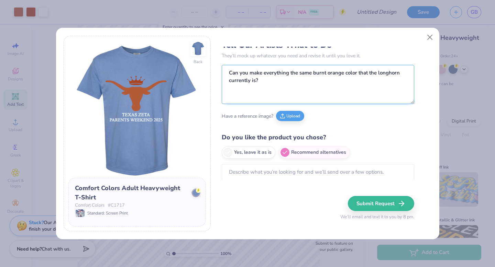
scroll to position [11, 0]
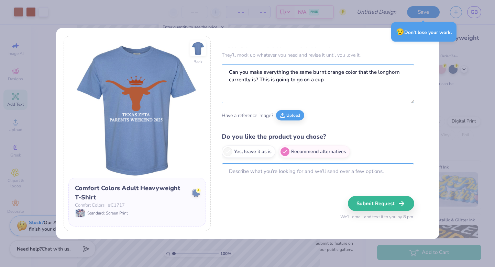
type textarea "Can you make everything the same burnt orange color that the longhorn currently…"
click at [297, 171] on textarea at bounding box center [318, 176] width 192 height 24
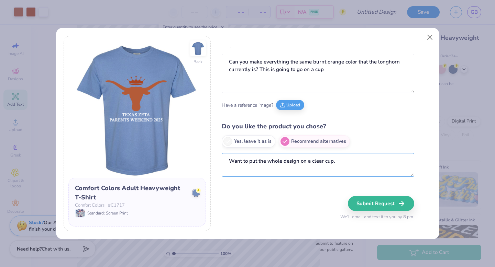
paste textarea "DC 12 Oz. Frost-Flex Reusable Unbreakable Plastic Stadium Cup"
type textarea "Want to put the whole design on a clear cup. DC 12 Oz. Frost-Flex Reusable Unbr…"
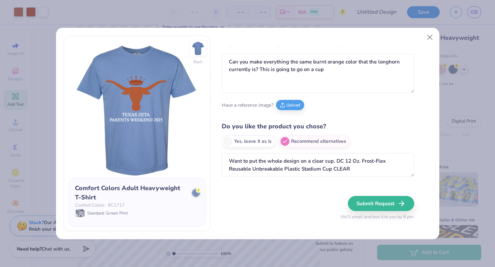
click at [414, 110] on div "Have a reference image? Upload" at bounding box center [318, 105] width 192 height 19
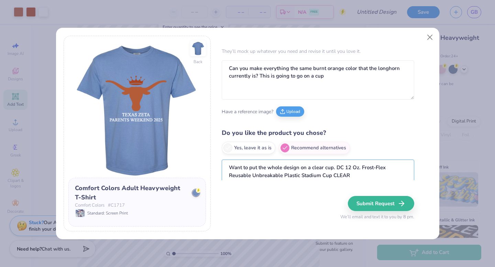
click at [336, 167] on textarea "Want to put the whole design on a clear cup. DC 12 Oz. Frost-Flex Reusable Unbr…" at bounding box center [318, 172] width 192 height 24
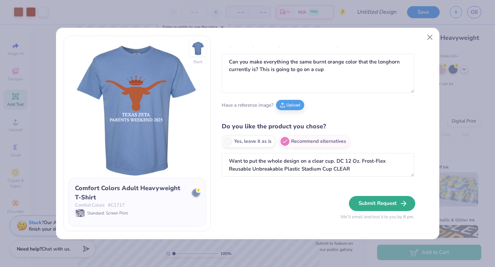
click at [365, 204] on button "Submit Request" at bounding box center [382, 203] width 66 height 15
radio input "true"
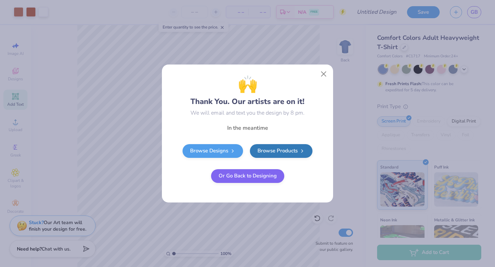
scroll to position [0, 0]
click at [255, 177] on button "Or Go Back to Designing" at bounding box center [247, 175] width 73 height 14
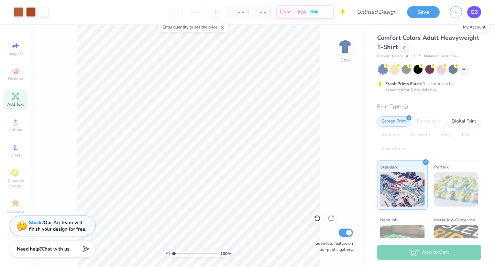
click at [474, 13] on span "GB" at bounding box center [473, 12] width 7 height 8
